Goal: Task Accomplishment & Management: Manage account settings

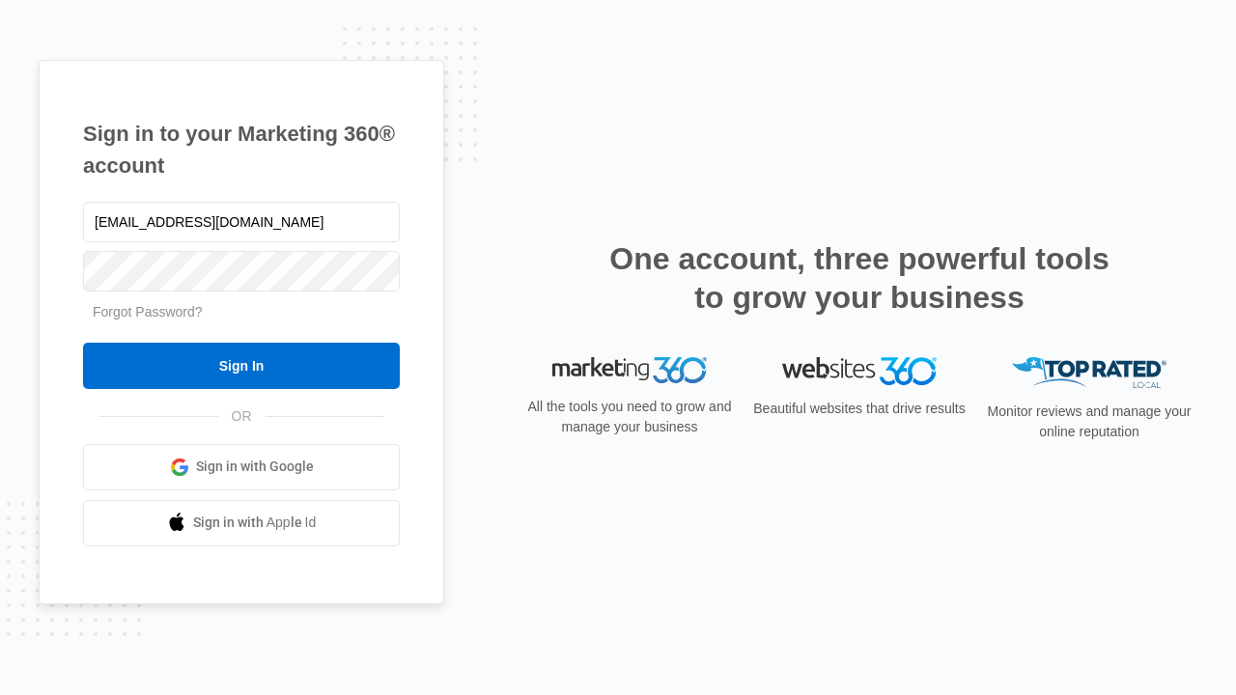
type input "[EMAIL_ADDRESS][DOMAIN_NAME]"
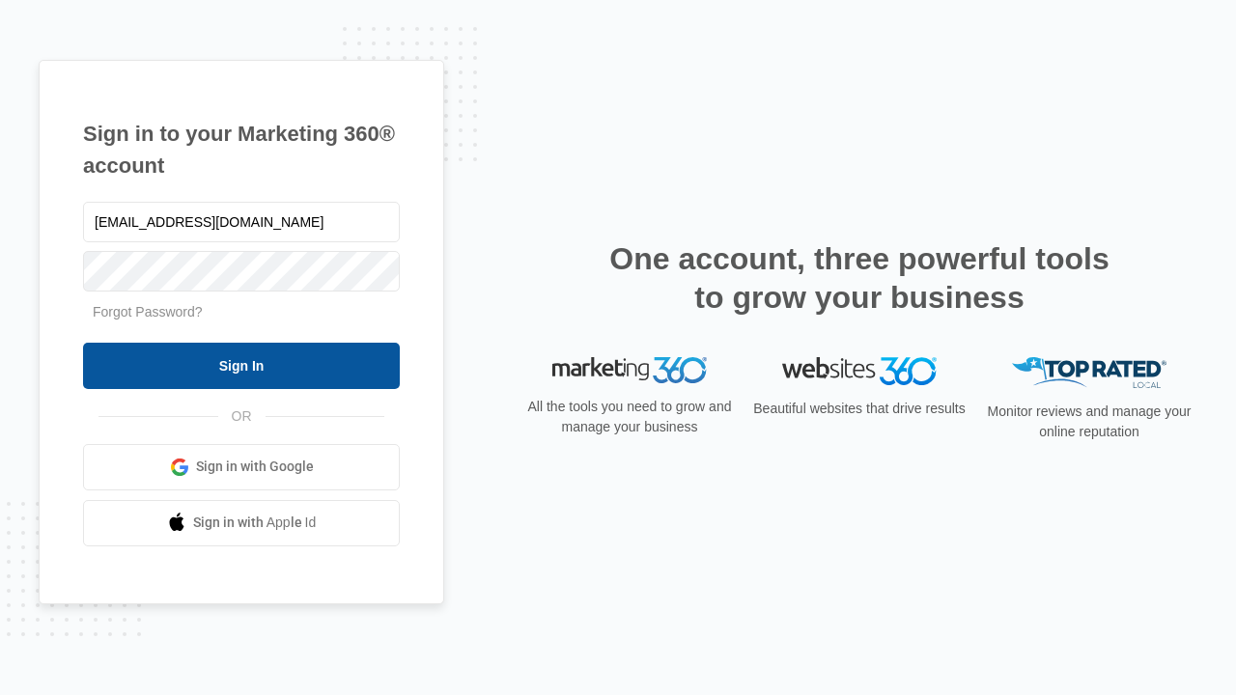
click at [241, 365] on input "Sign In" at bounding box center [241, 366] width 317 height 46
